Goal: Navigation & Orientation: Find specific page/section

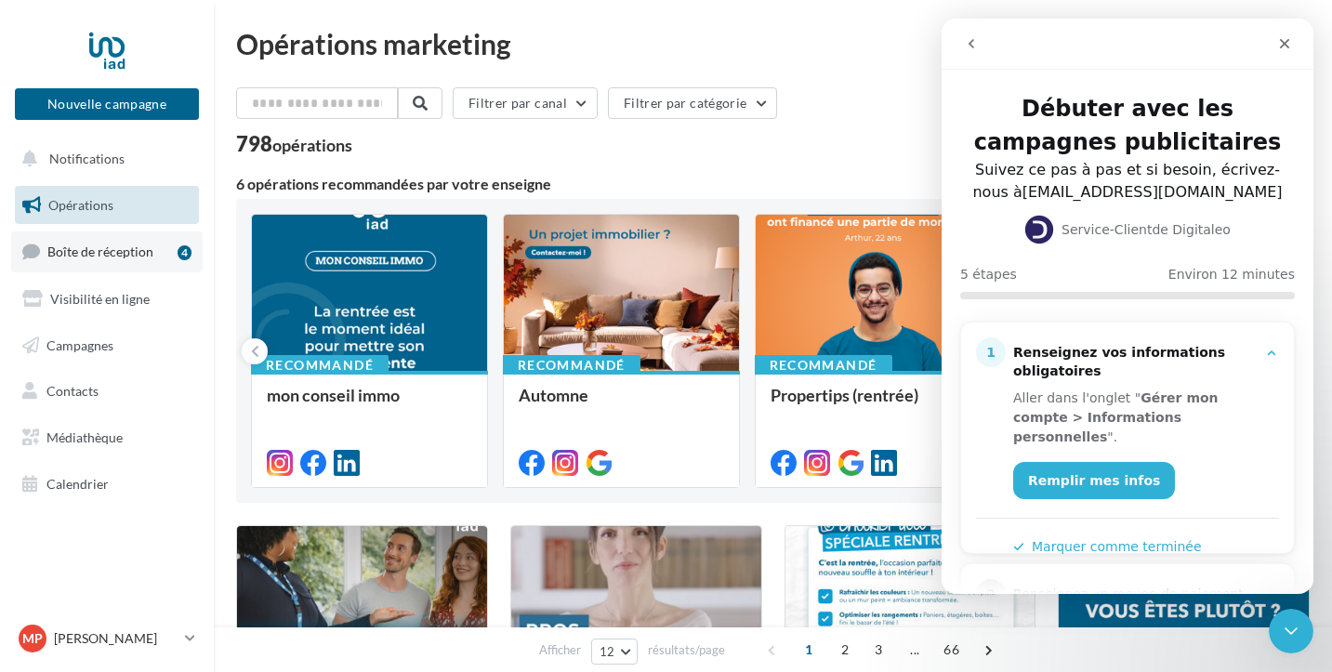
click at [118, 246] on span "Boîte de réception" at bounding box center [100, 251] width 106 height 16
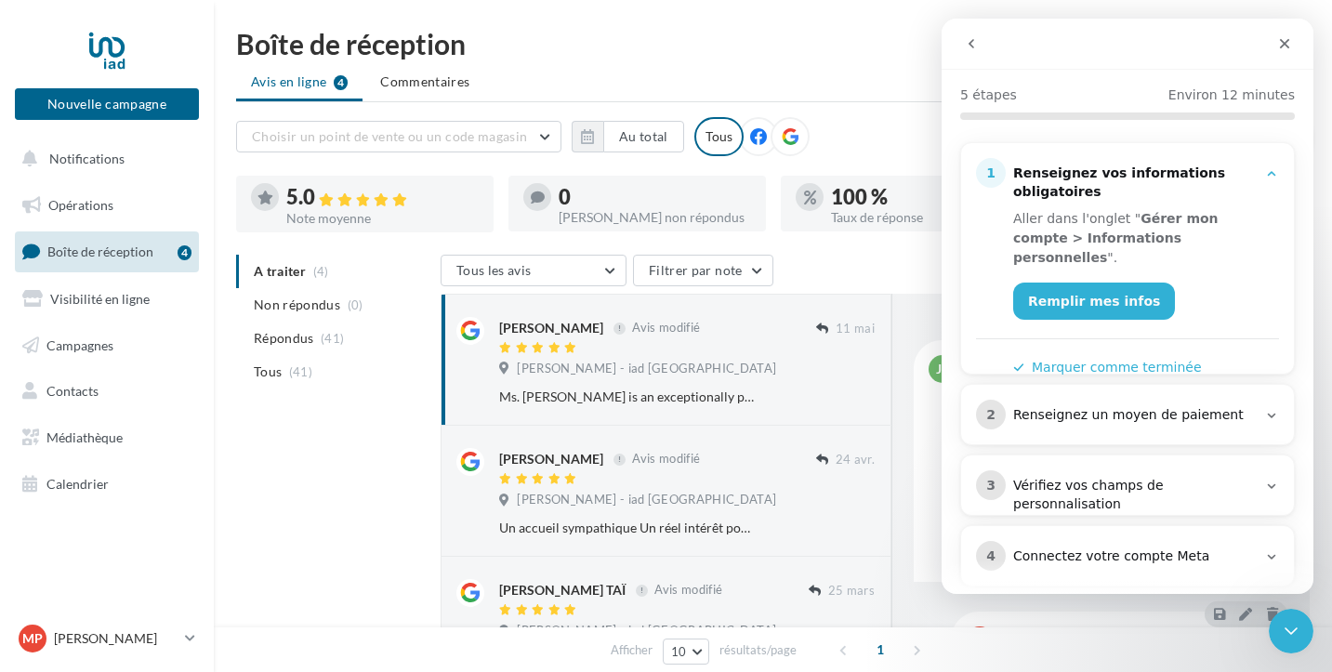
scroll to position [177, 0]
click at [1080, 288] on link "Remplir mes infos" at bounding box center [1094, 302] width 162 height 37
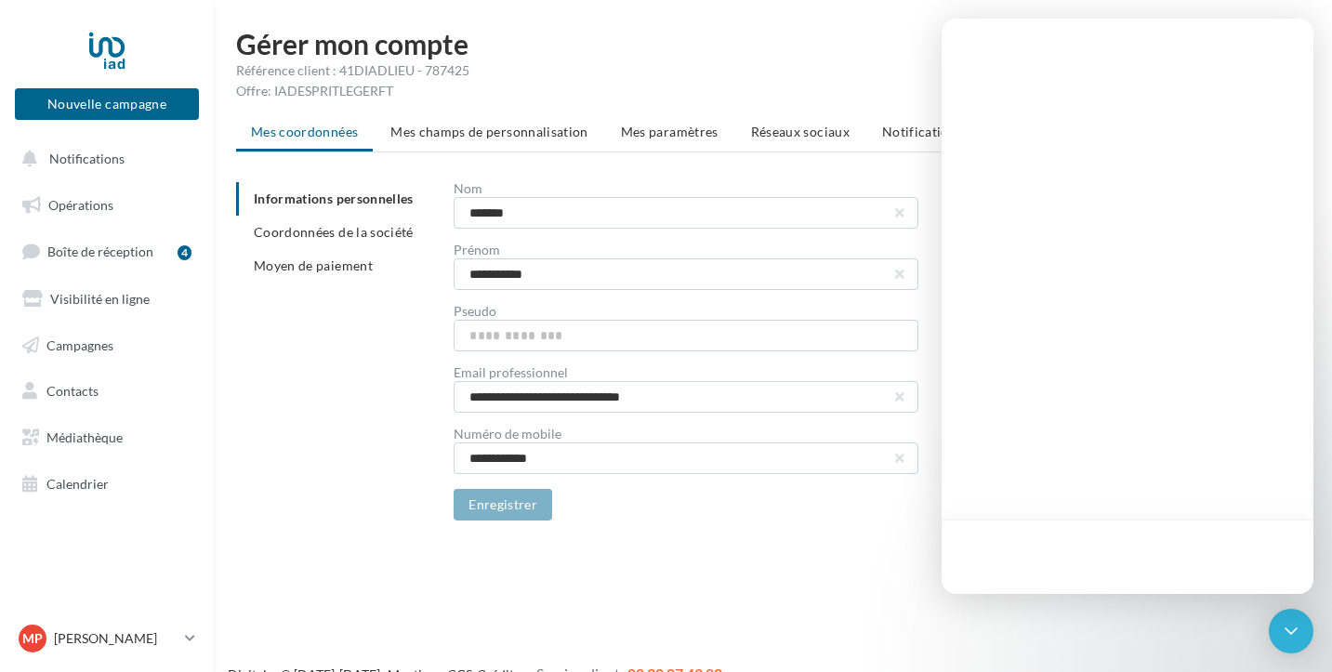
click at [671, 568] on div "Nouvelle campagne Nouvelle campagne Notifications Opérations Boîte de réception…" at bounding box center [666, 366] width 1332 height 672
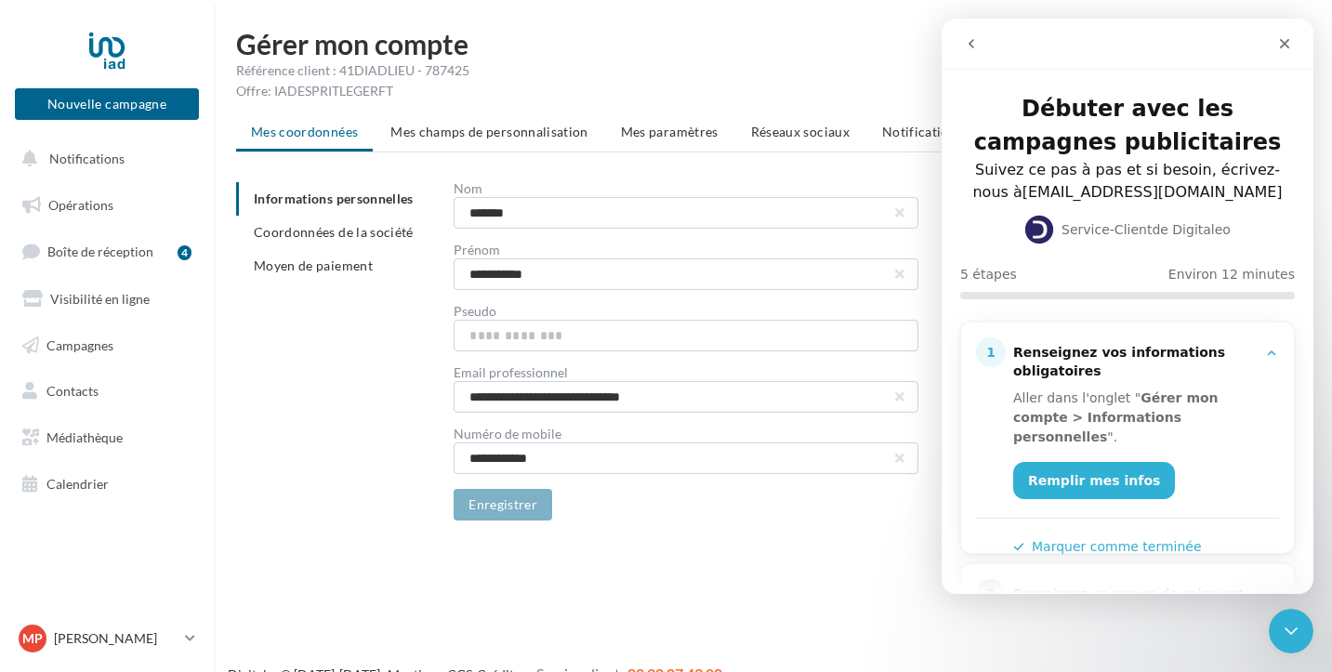
click at [1092, 518] on div "Intercom Messenger" at bounding box center [1127, 528] width 303 height 20
click at [1090, 494] on div "Aller dans l'onglet " Gérer mon compte > Informations personnelles ". Remplir m…" at bounding box center [1127, 469] width 303 height 176
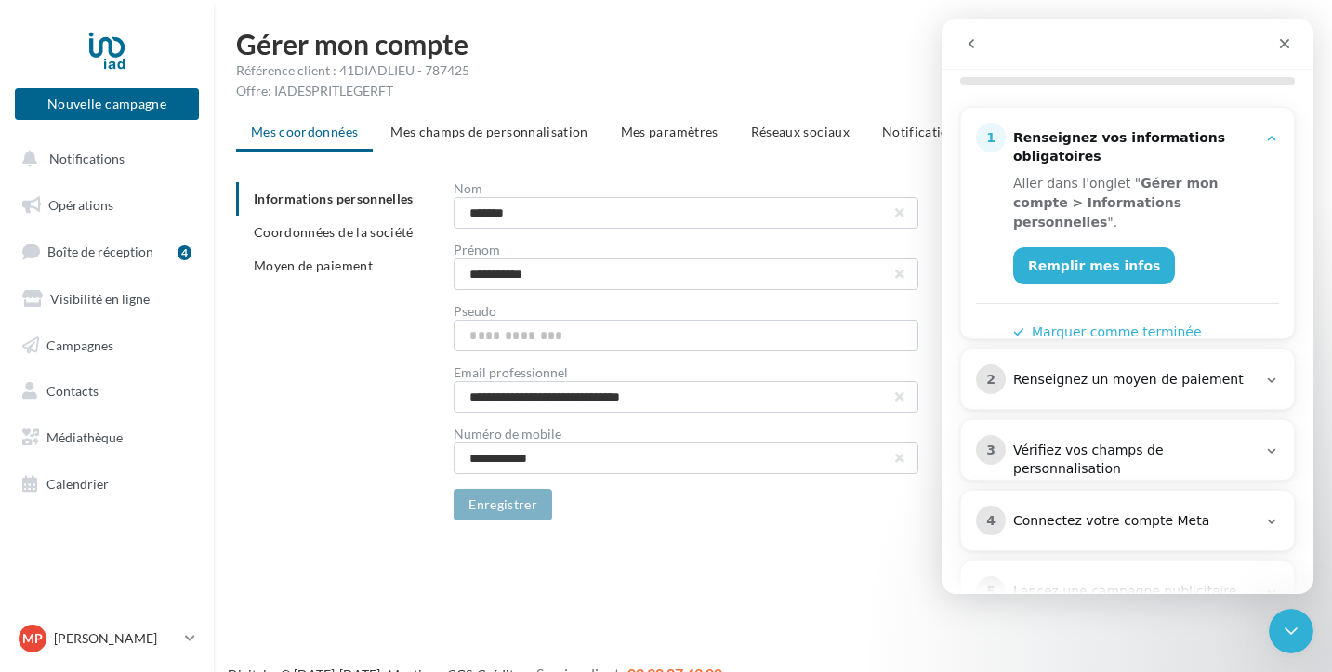
scroll to position [234, 0]
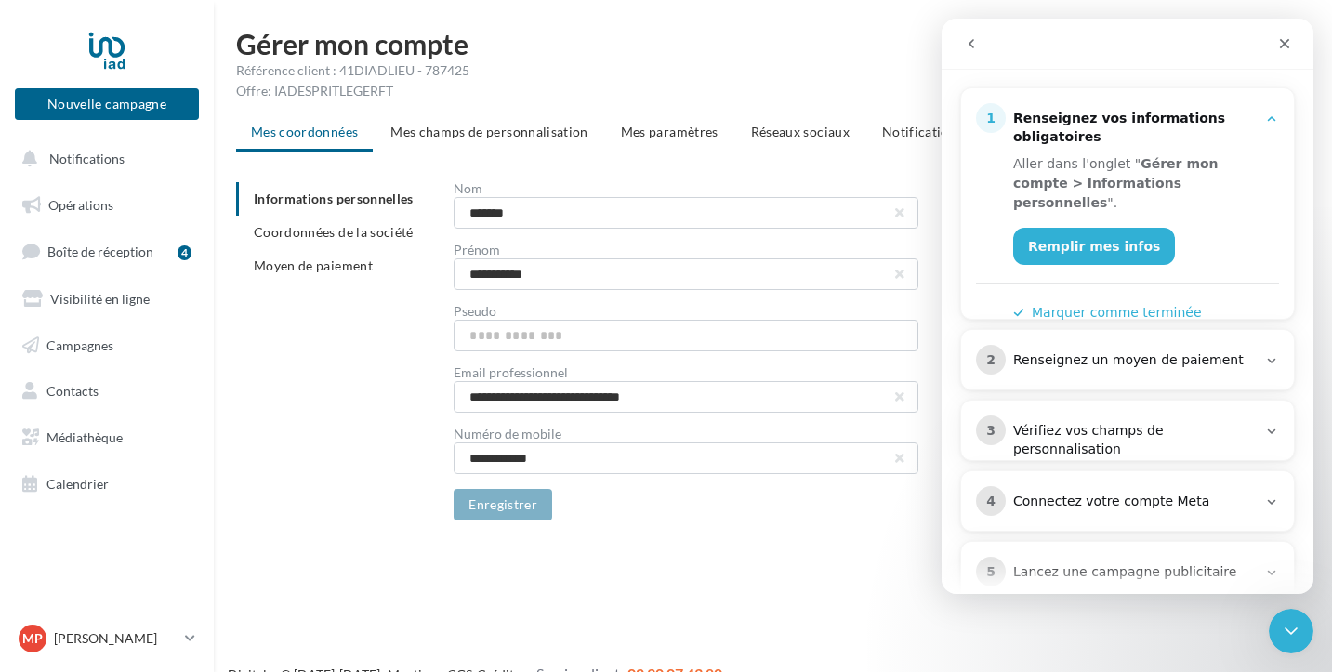
click at [503, 477] on div "**********" at bounding box center [685, 351] width 465 height 338
click at [355, 207] on ul "Informations personnelles Coordonnées de la société Moyen de paiement" at bounding box center [337, 232] width 203 height 100
click at [330, 204] on ul "Informations personnelles Coordonnées de la société Moyen de paiement" at bounding box center [337, 232] width 203 height 100
click at [311, 249] on li "Moyen de paiement" at bounding box center [337, 265] width 203 height 33
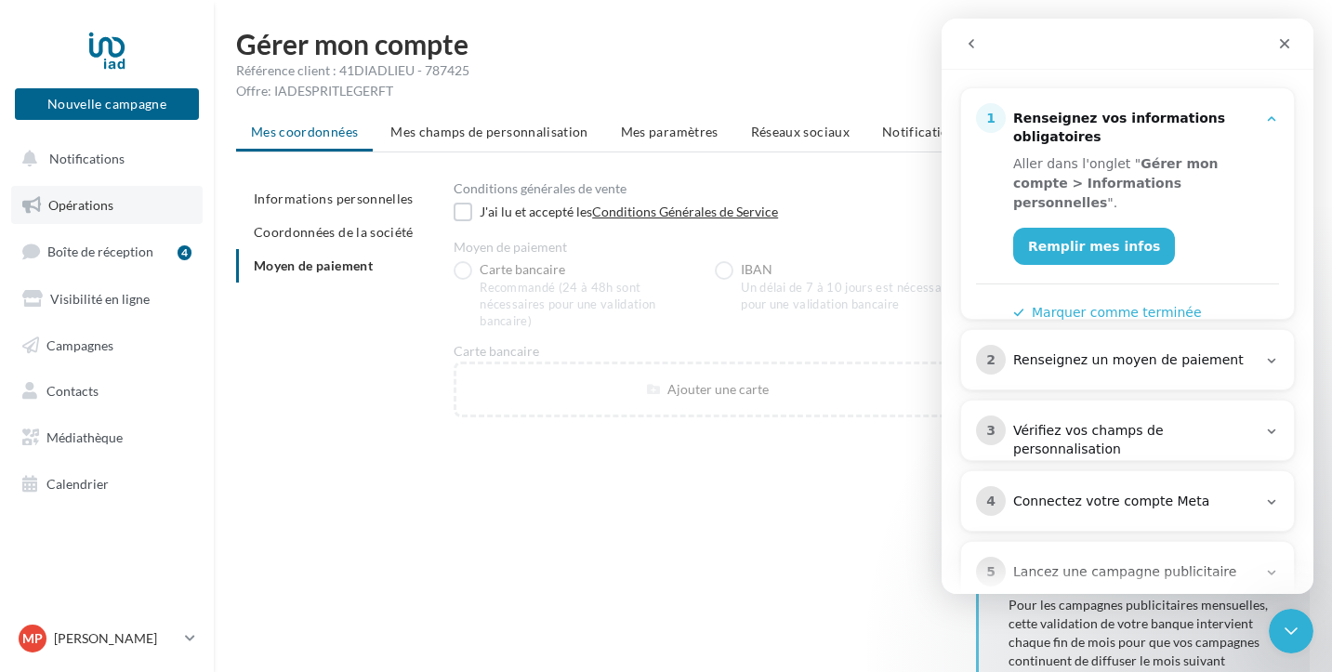
click at [169, 215] on link "Opérations" at bounding box center [106, 205] width 191 height 39
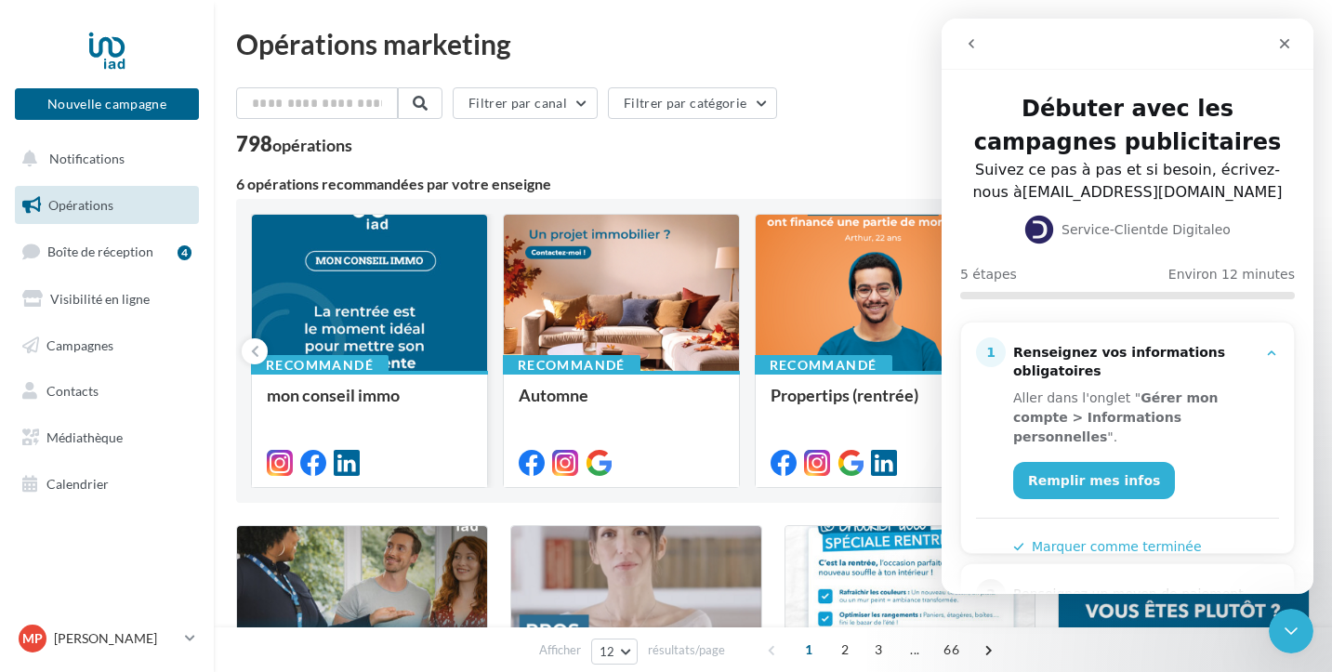
click at [378, 311] on div at bounding box center [369, 294] width 235 height 158
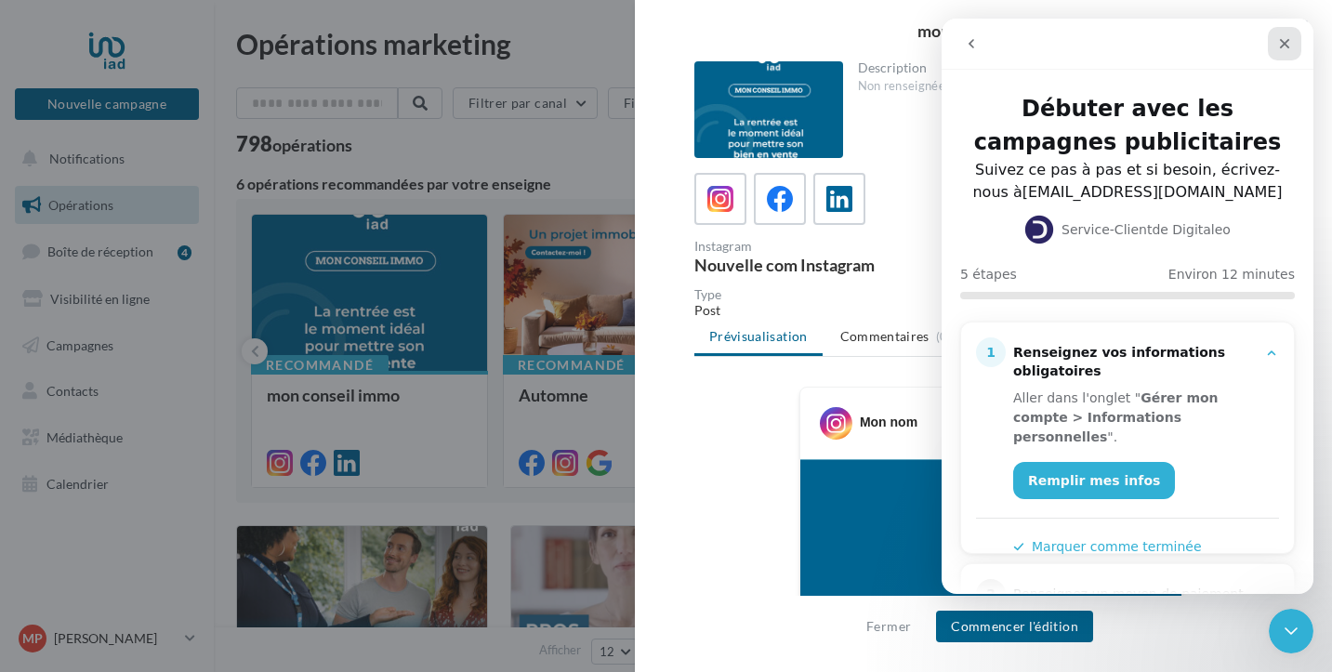
click at [1280, 44] on icon "Fermer" at bounding box center [1284, 43] width 15 height 15
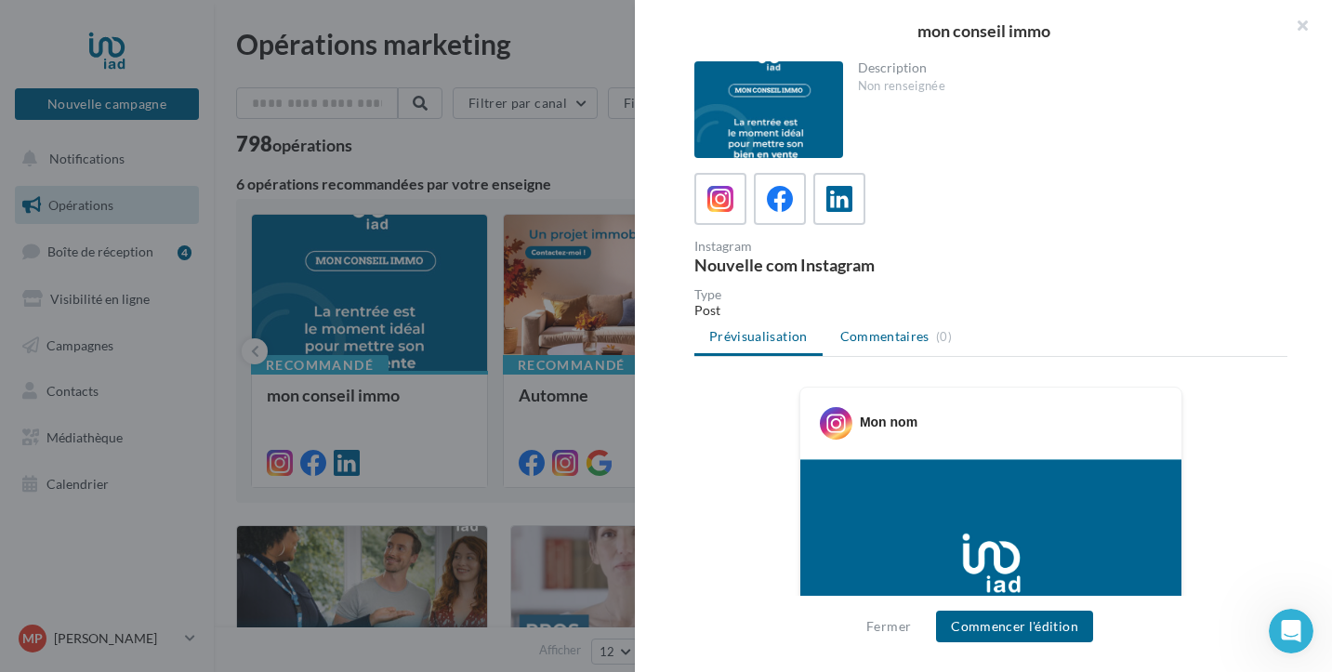
click at [873, 338] on span "Commentaires" at bounding box center [884, 336] width 89 height 19
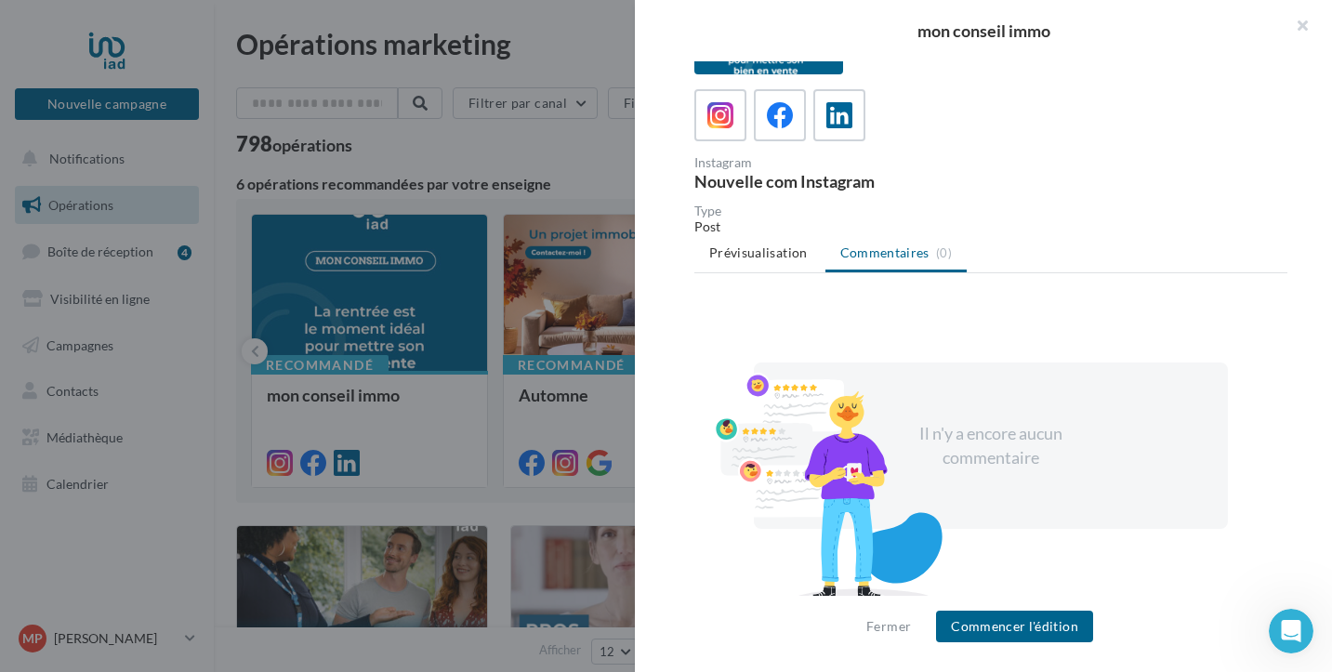
scroll to position [83, 0]
click at [744, 256] on span "Prévisualisation" at bounding box center [758, 253] width 98 height 16
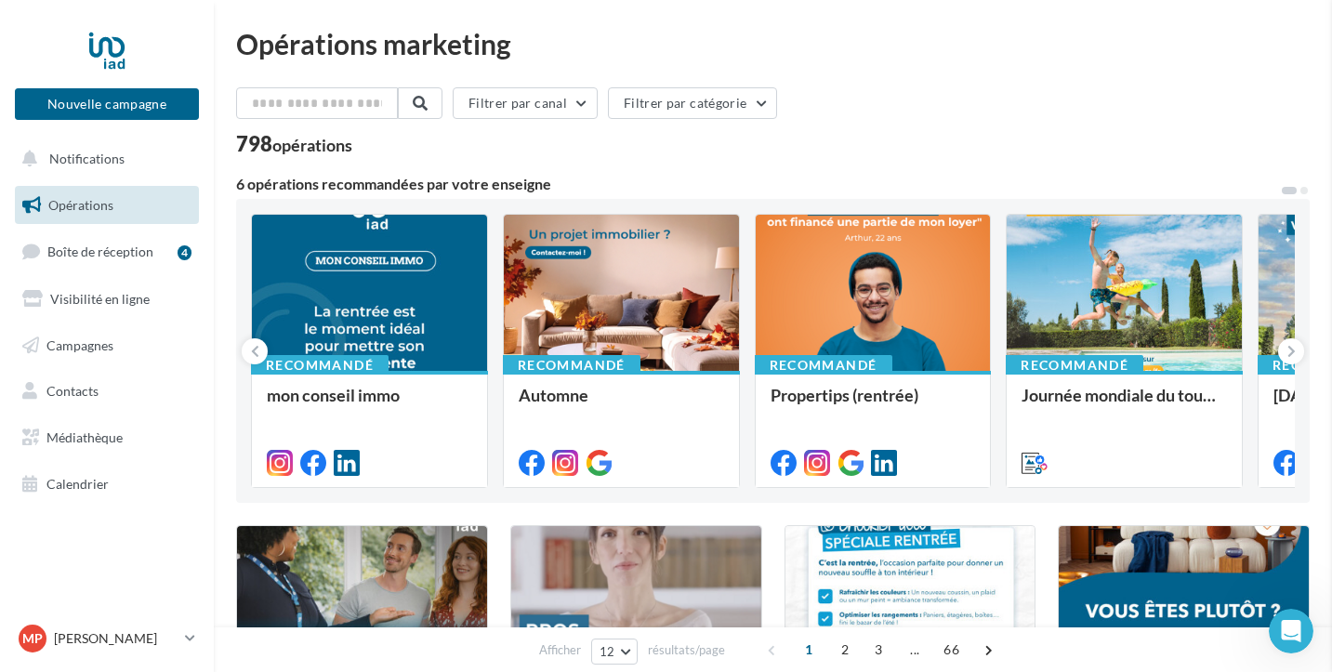
click at [138, 250] on span "Boîte de réception" at bounding box center [100, 251] width 106 height 16
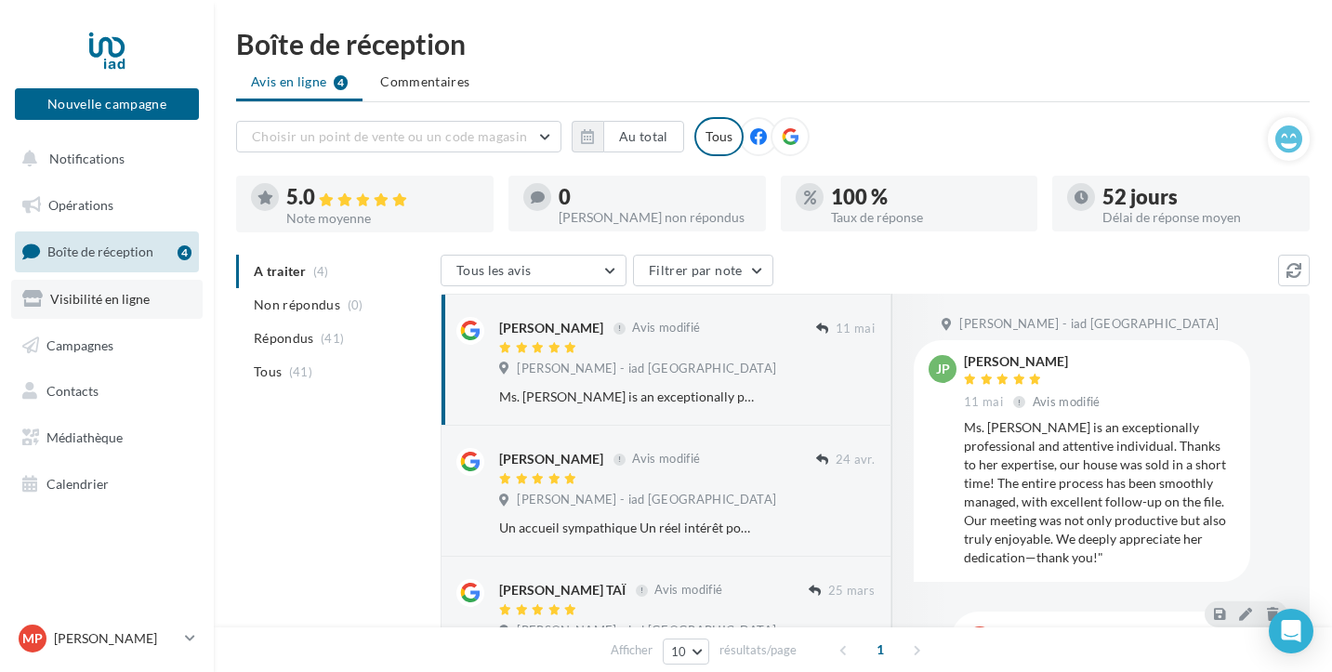
click at [116, 304] on span "Visibilité en ligne" at bounding box center [99, 299] width 99 height 16
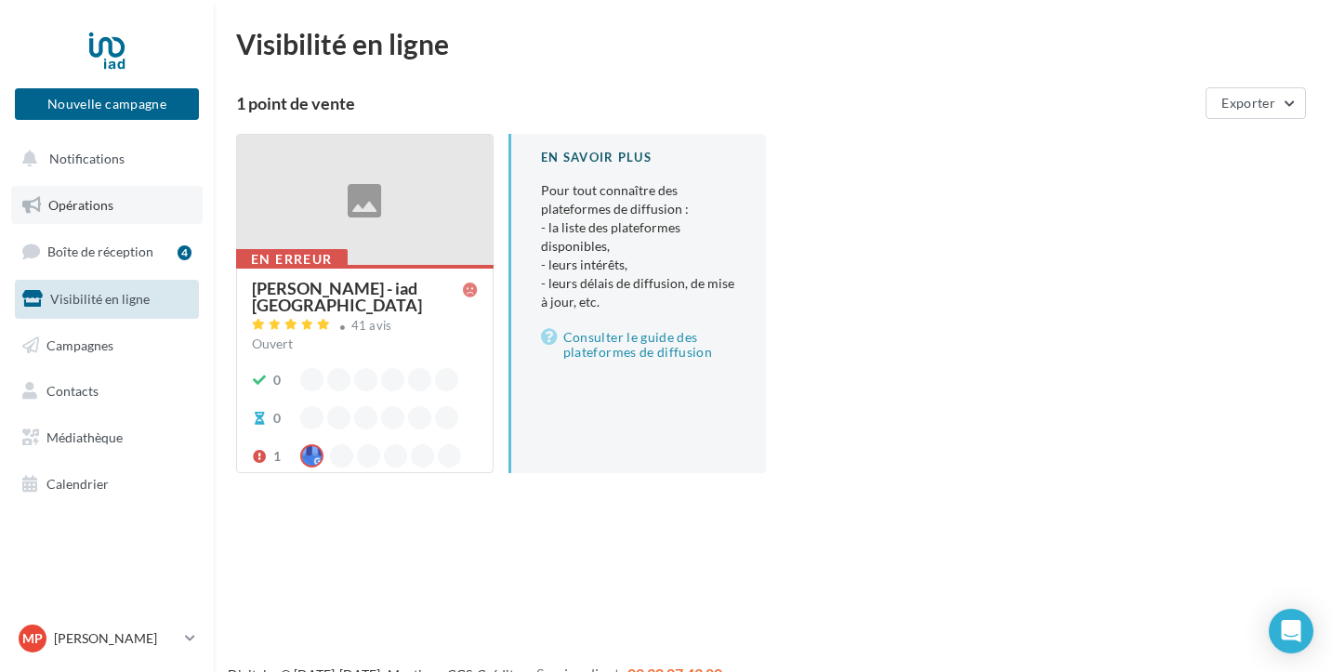
click at [99, 204] on span "Opérations" at bounding box center [80, 205] width 65 height 16
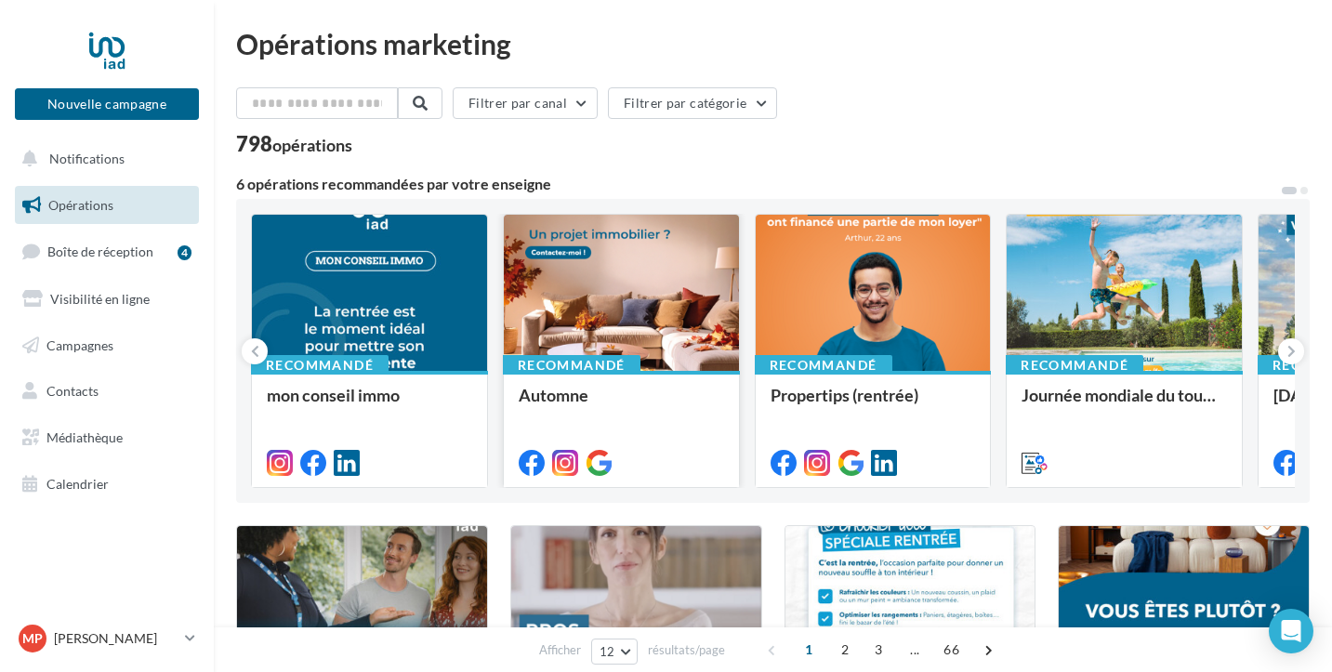
click at [592, 322] on div at bounding box center [621, 294] width 235 height 158
